Goal: Transaction & Acquisition: Purchase product/service

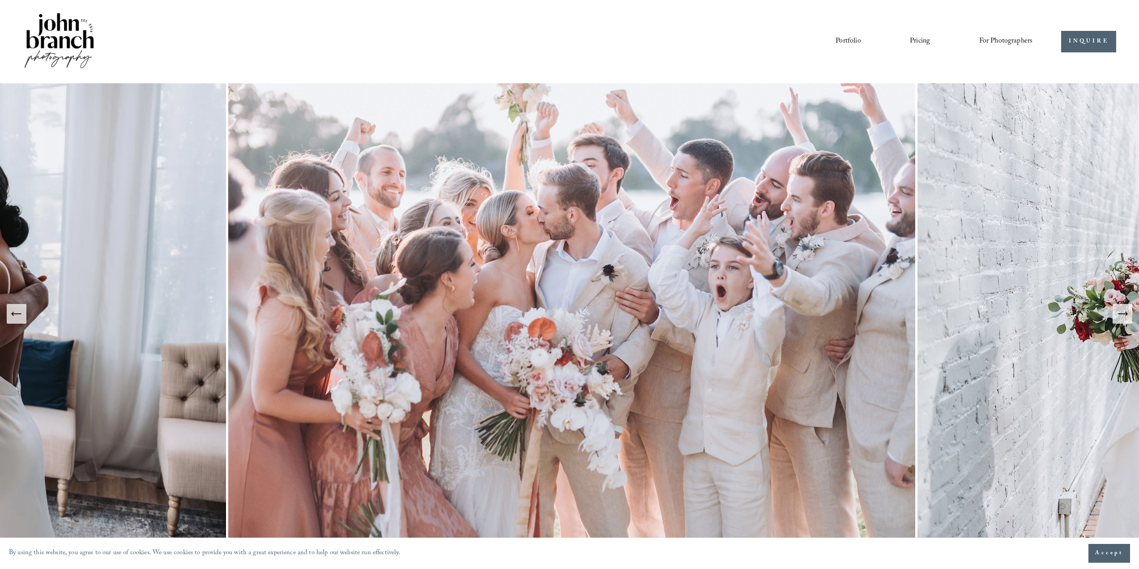
click at [0, 0] on span "Presets" at bounding box center [0, 0] width 0 height 0
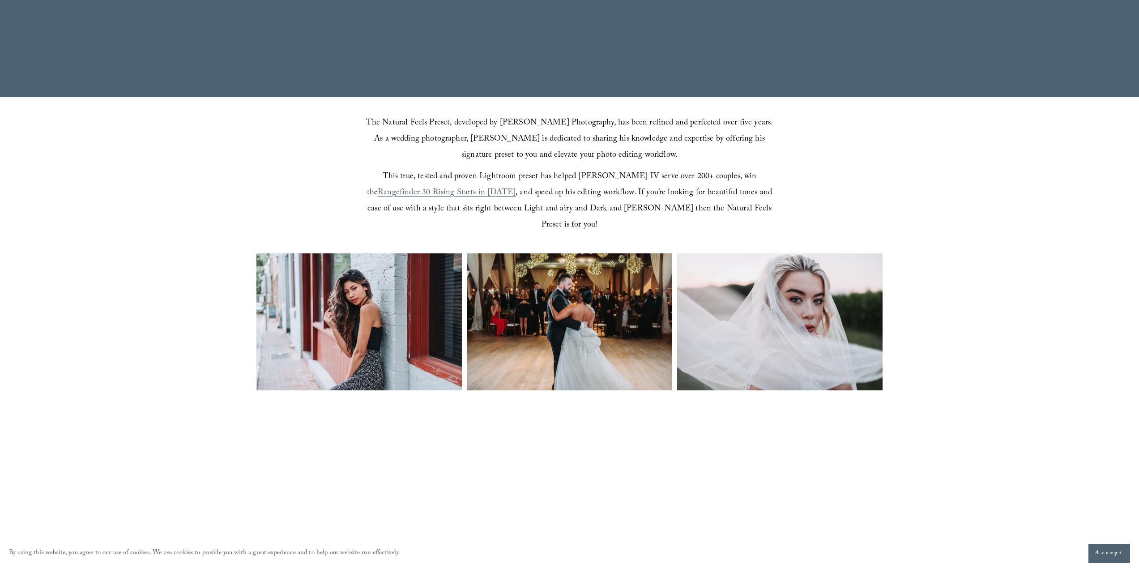
scroll to position [313, 0]
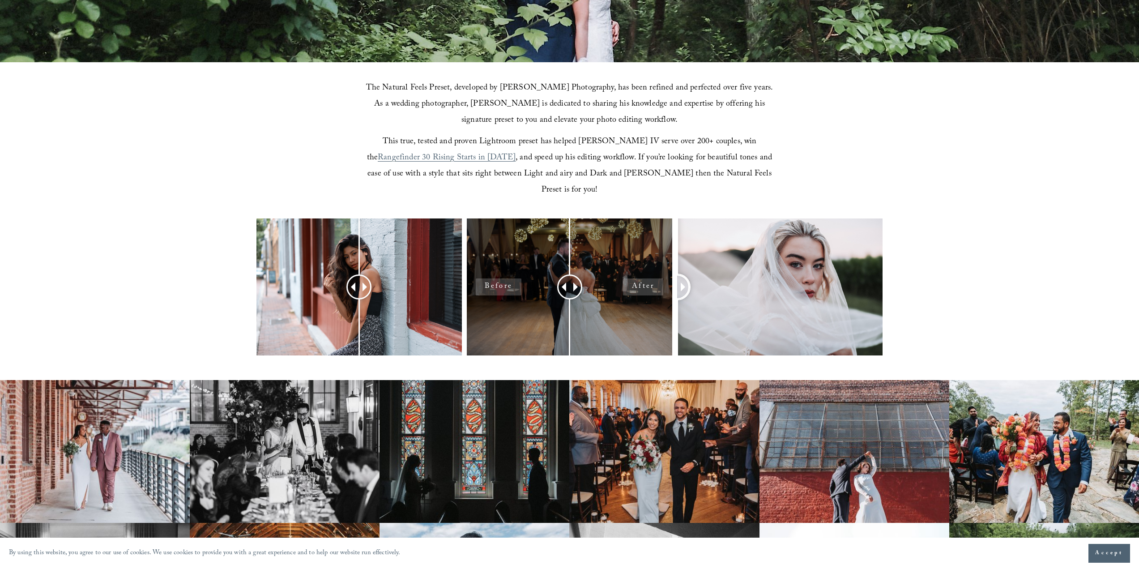
drag, startPoint x: 778, startPoint y: 269, endPoint x: 622, endPoint y: 262, distance: 155.5
click at [627, 262] on div at bounding box center [569, 298] width 1139 height 161
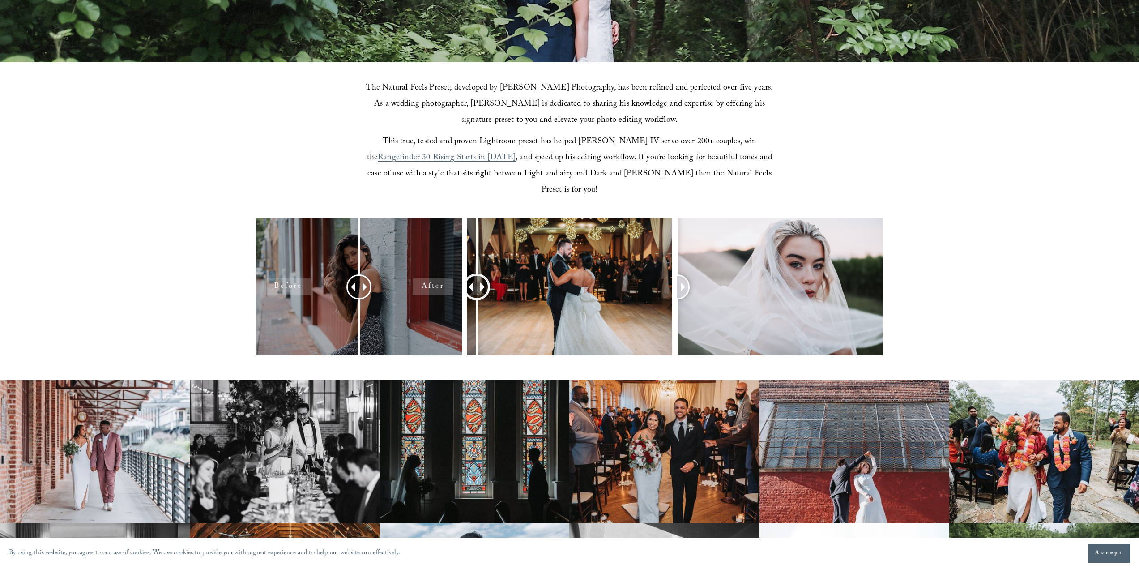
drag, startPoint x: 573, startPoint y: 264, endPoint x: 436, endPoint y: 264, distance: 137.4
click at [475, 275] on div at bounding box center [477, 286] width 23 height 23
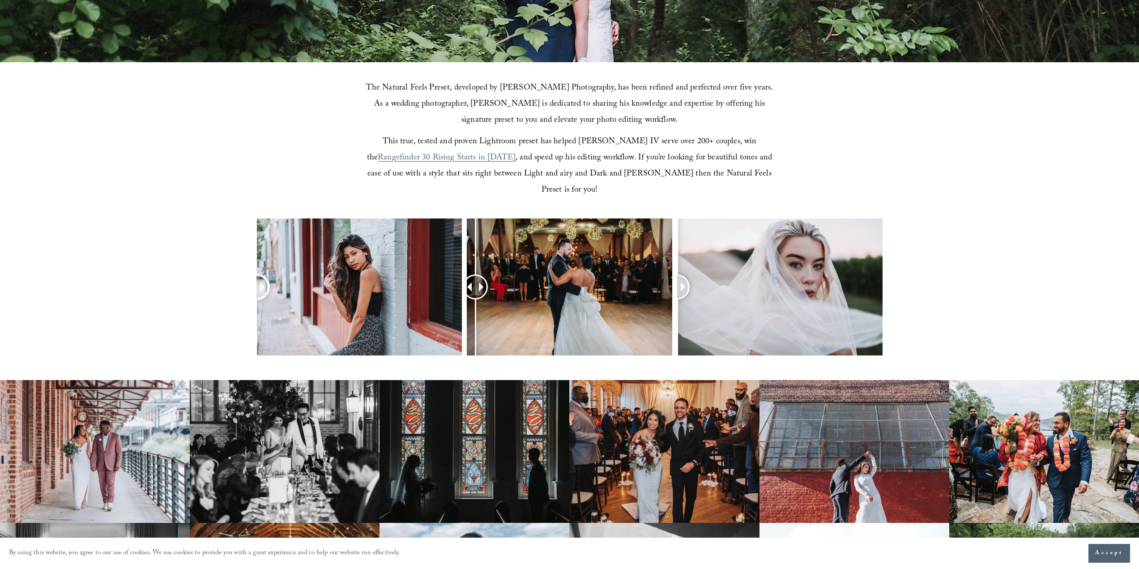
drag, startPoint x: 358, startPoint y: 267, endPoint x: 255, endPoint y: 270, distance: 102.6
click at [255, 270] on div at bounding box center [569, 298] width 1139 height 161
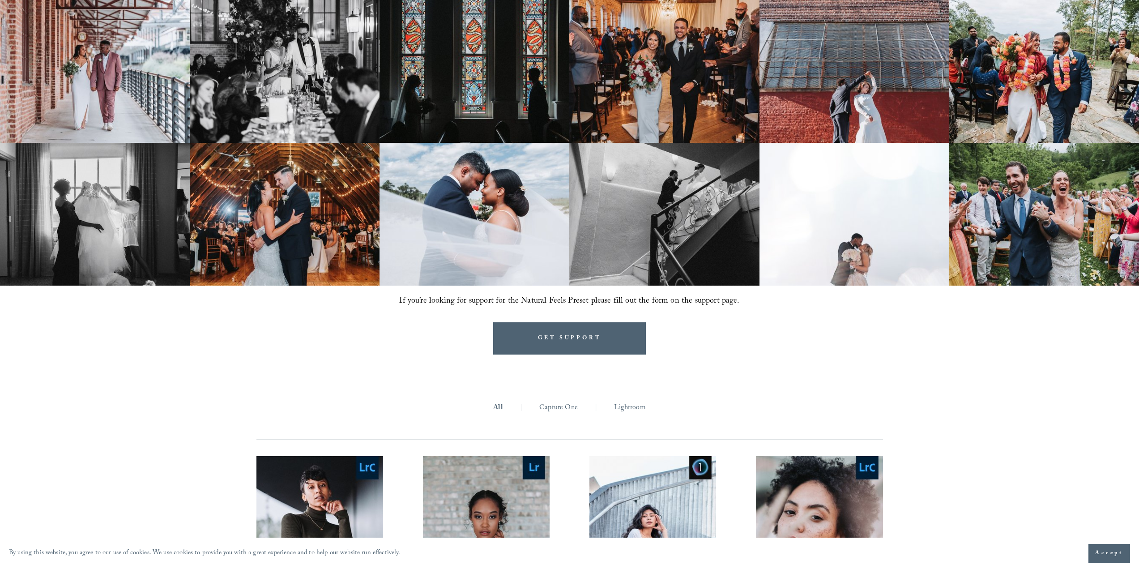
scroll to position [806, 0]
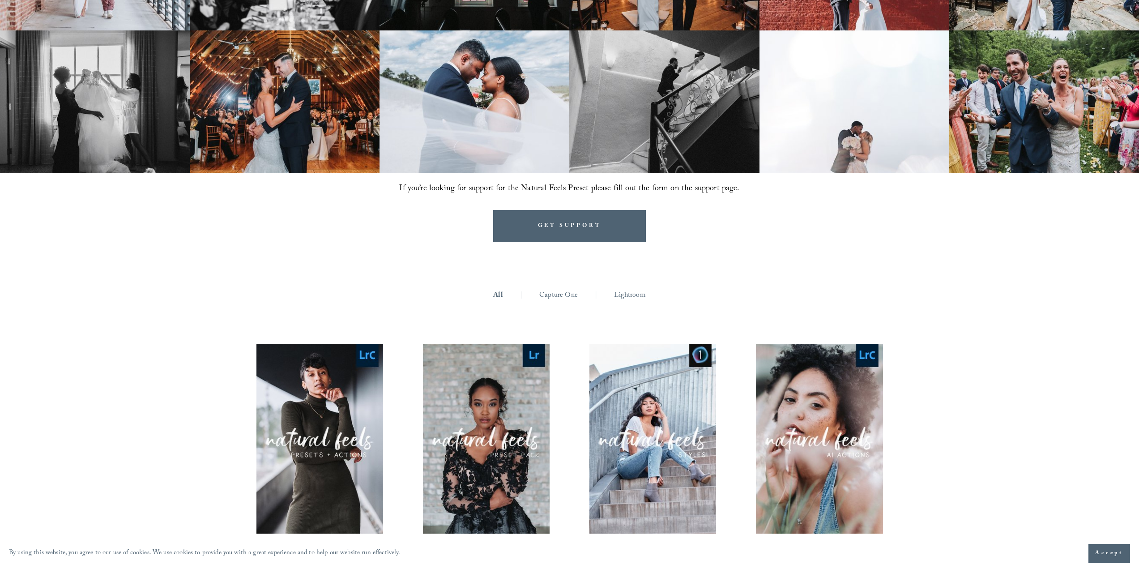
click at [633, 289] on link "Lightroom" at bounding box center [629, 296] width 31 height 14
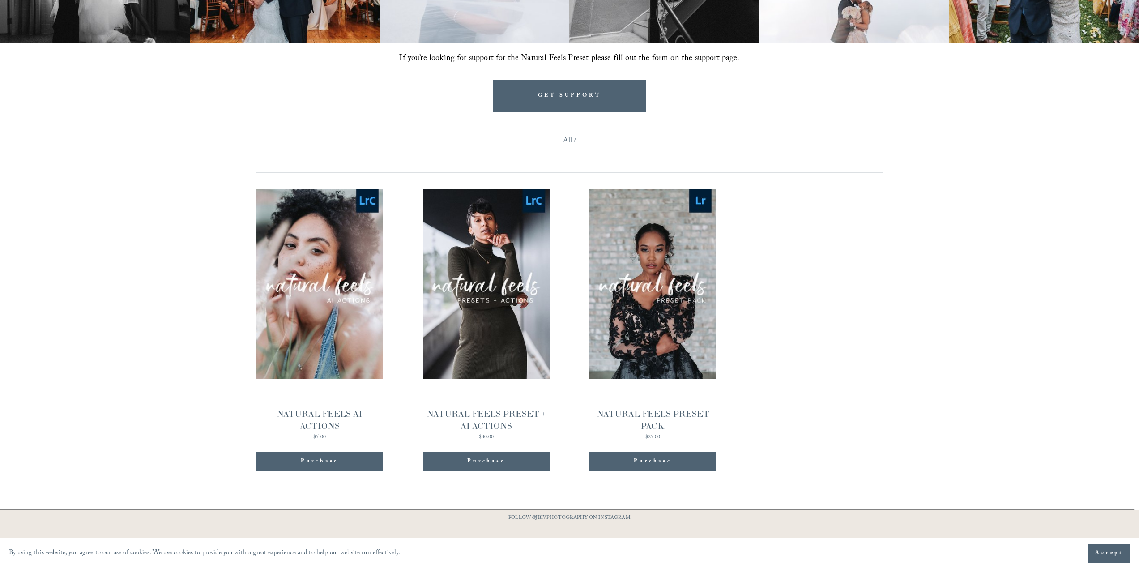
scroll to position [983, 0]
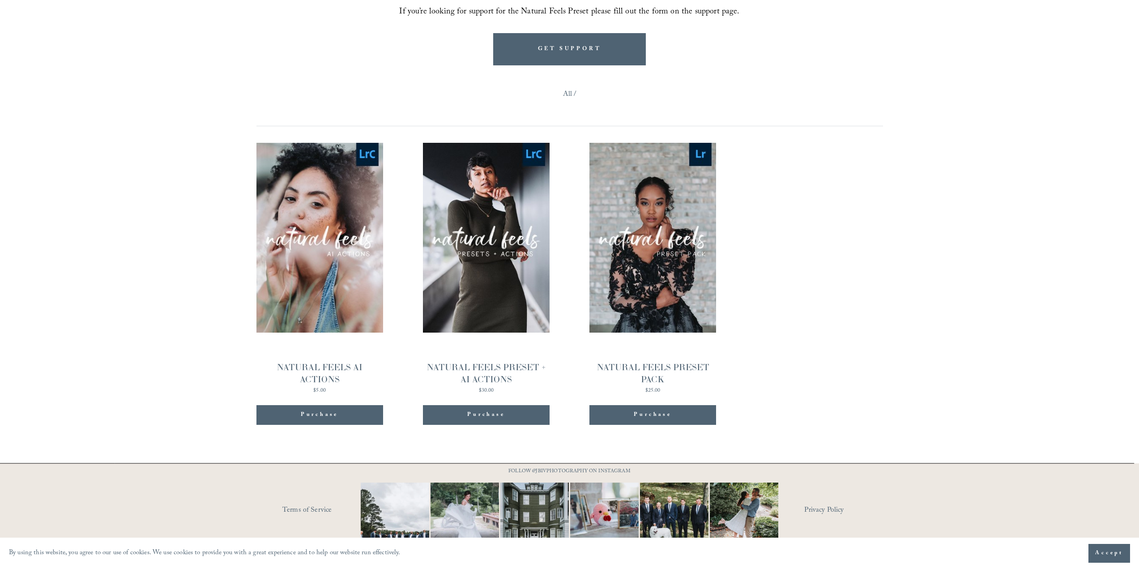
click at [567, 88] on link "All" at bounding box center [567, 95] width 9 height 14
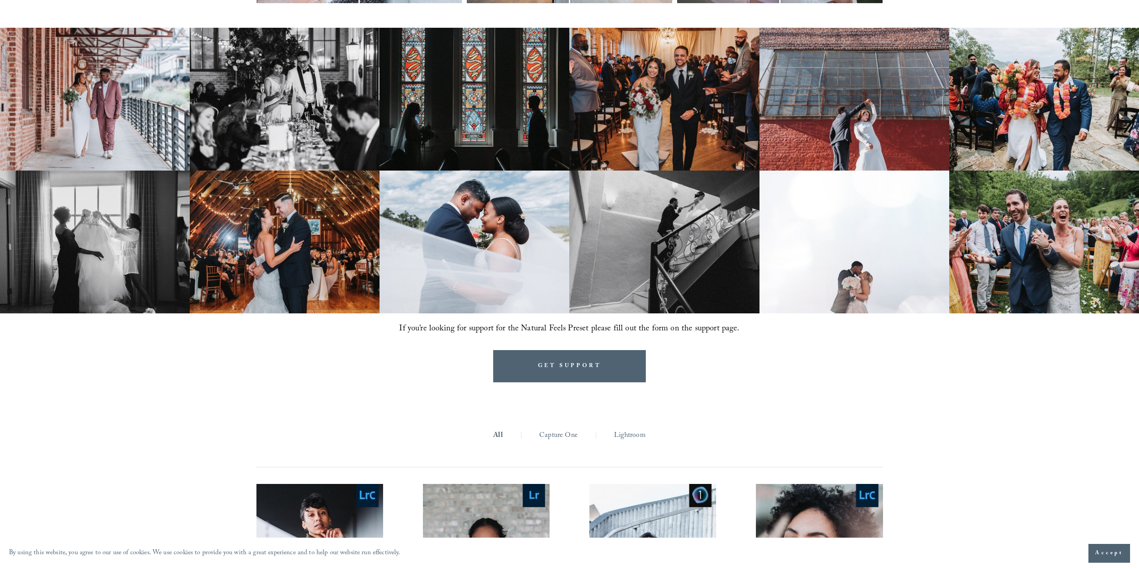
scroll to position [716, 0]
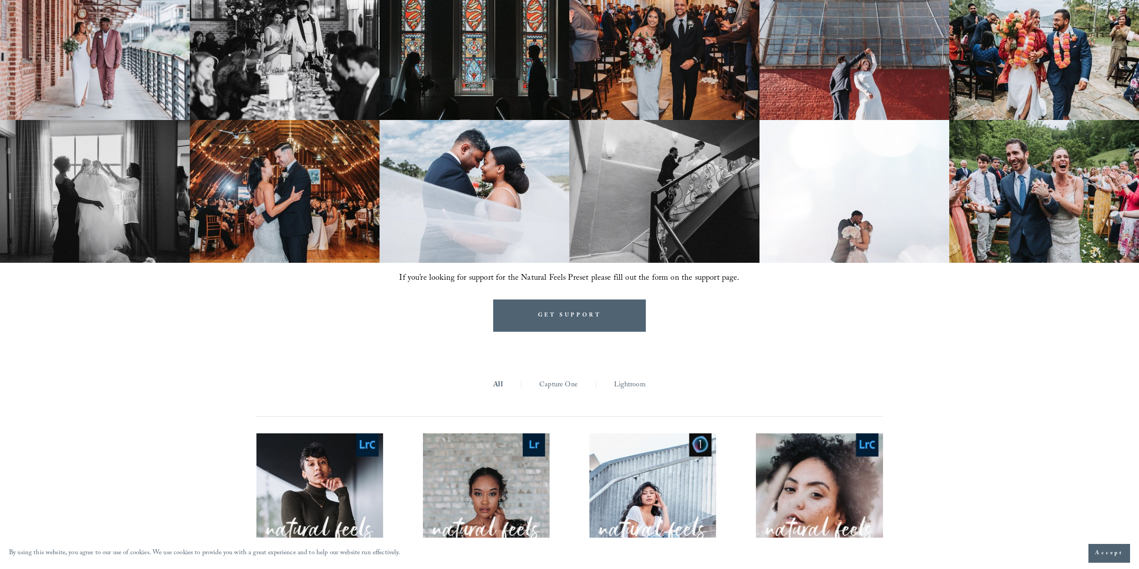
click at [575, 378] on link "Capture One" at bounding box center [558, 385] width 39 height 14
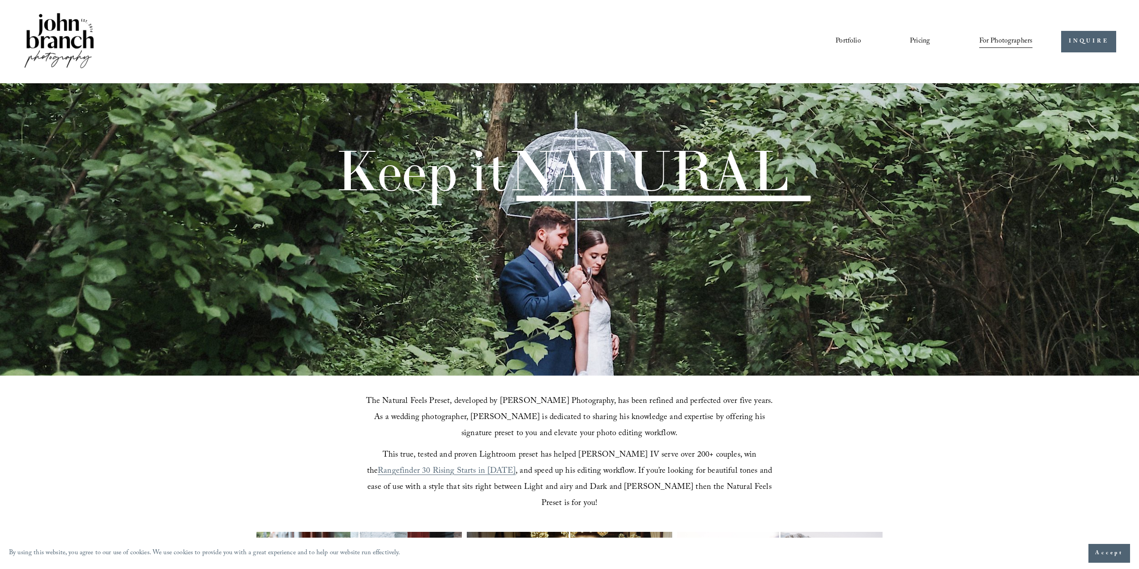
click at [1021, 43] on span "For Photographers" at bounding box center [1007, 41] width 54 height 14
click at [0, 0] on link "Courses" at bounding box center [0, 0] width 0 height 0
click at [0, 0] on span "Education" at bounding box center [0, 0] width 0 height 0
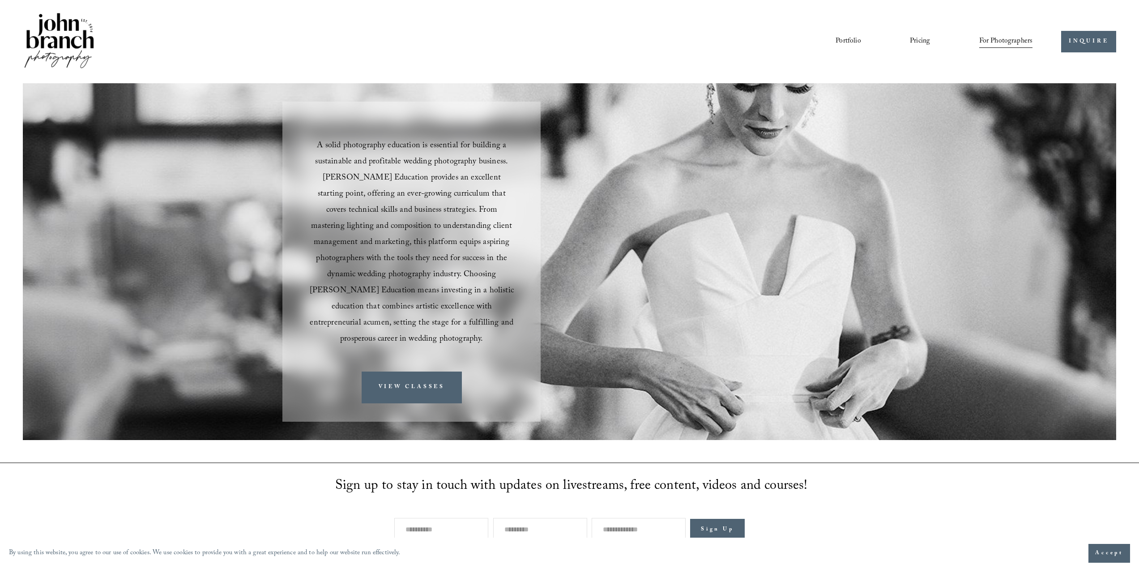
click at [0, 0] on span "Presets" at bounding box center [0, 0] width 0 height 0
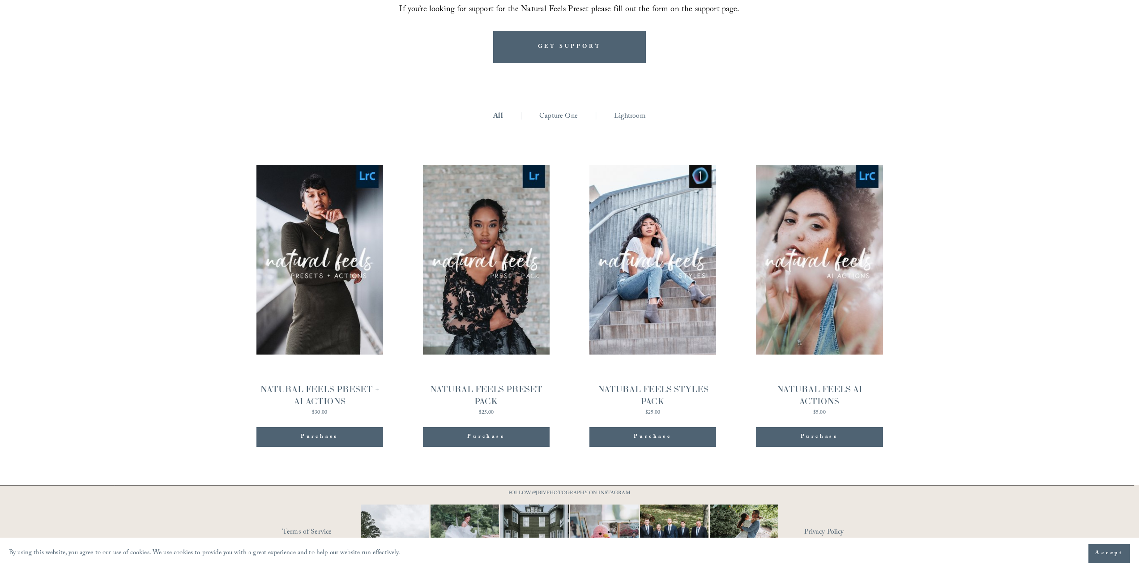
scroll to position [1007, 0]
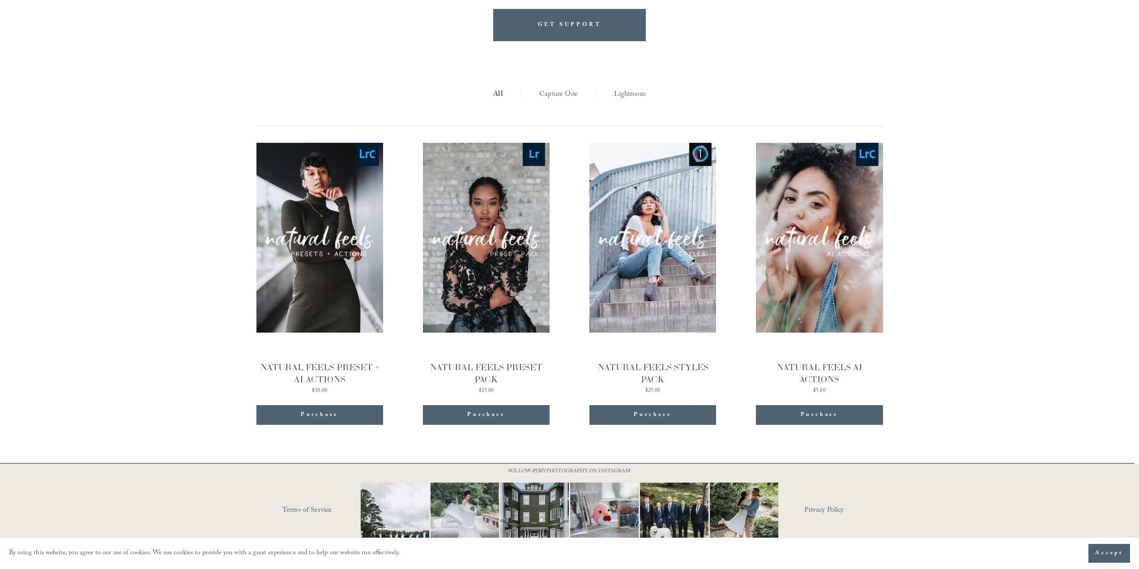
click at [624, 88] on link "Lightroom" at bounding box center [629, 95] width 31 height 14
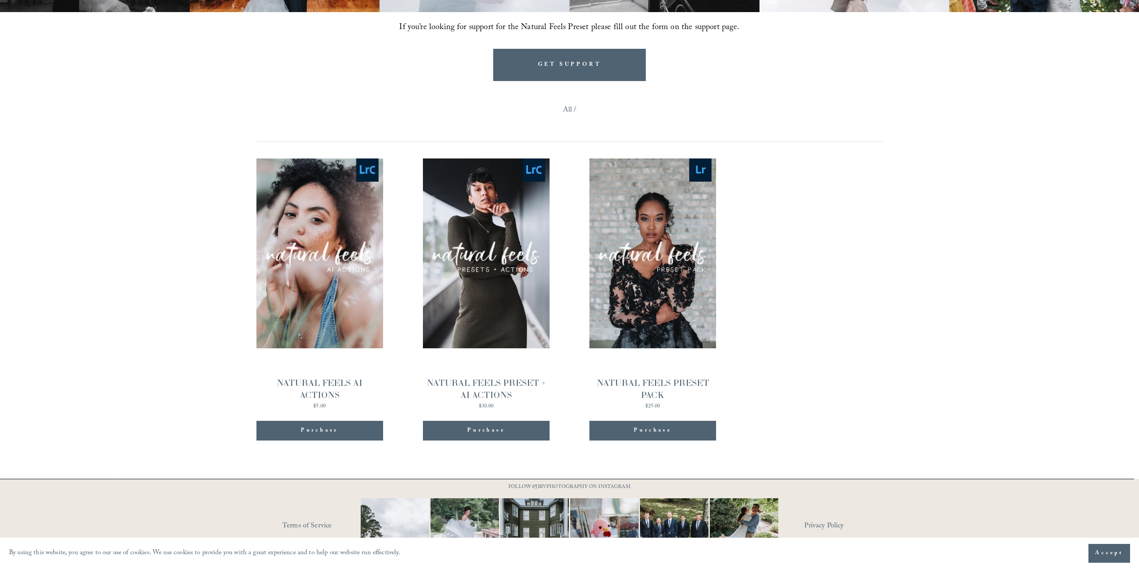
scroll to position [983, 0]
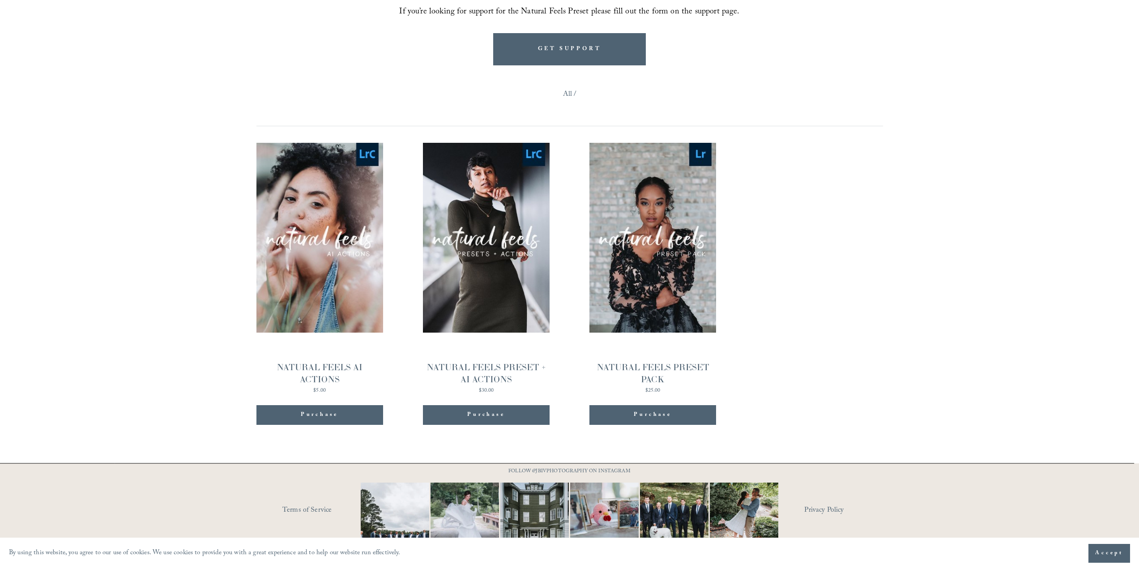
click at [346, 411] on div "Purchase Added!" at bounding box center [320, 415] width 114 height 9
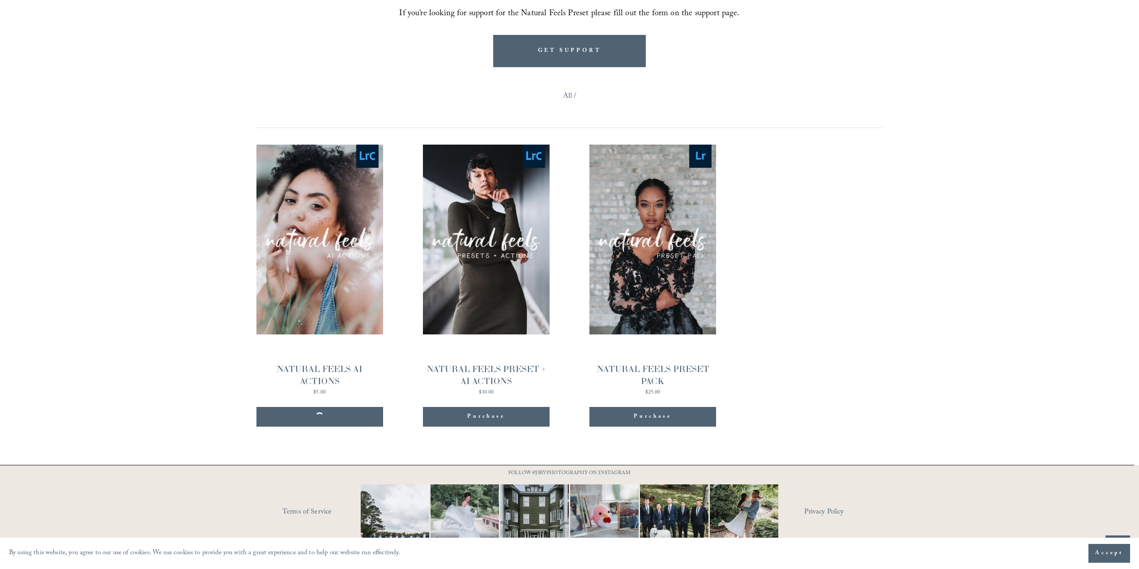
click at [509, 407] on button "Purchase Added!" at bounding box center [486, 417] width 127 height 20
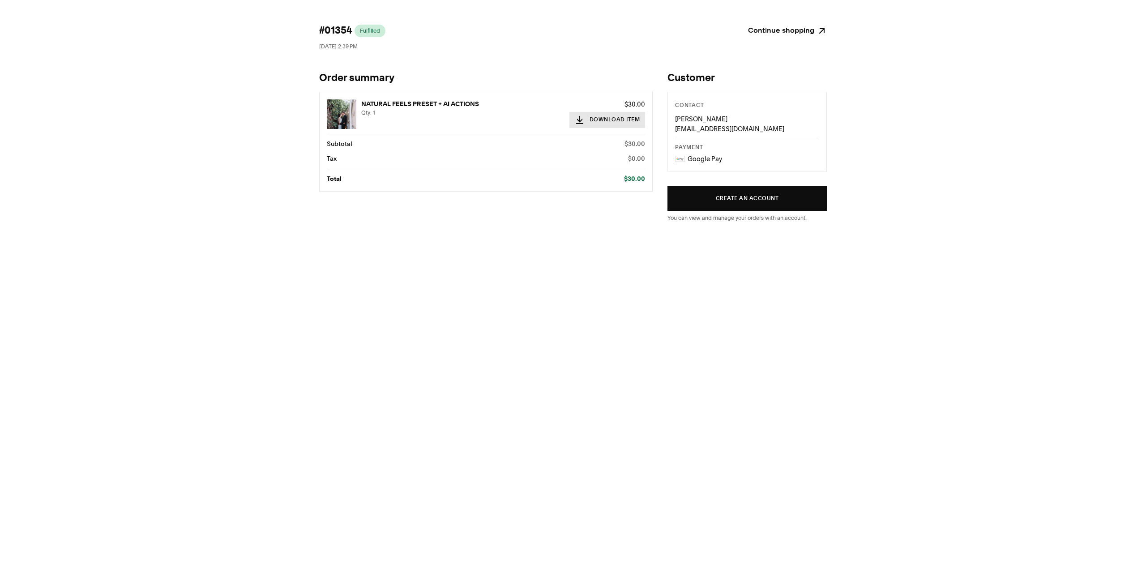
click at [587, 115] on button "Download Item" at bounding box center [607, 120] width 76 height 16
